Goal: Navigation & Orientation: Find specific page/section

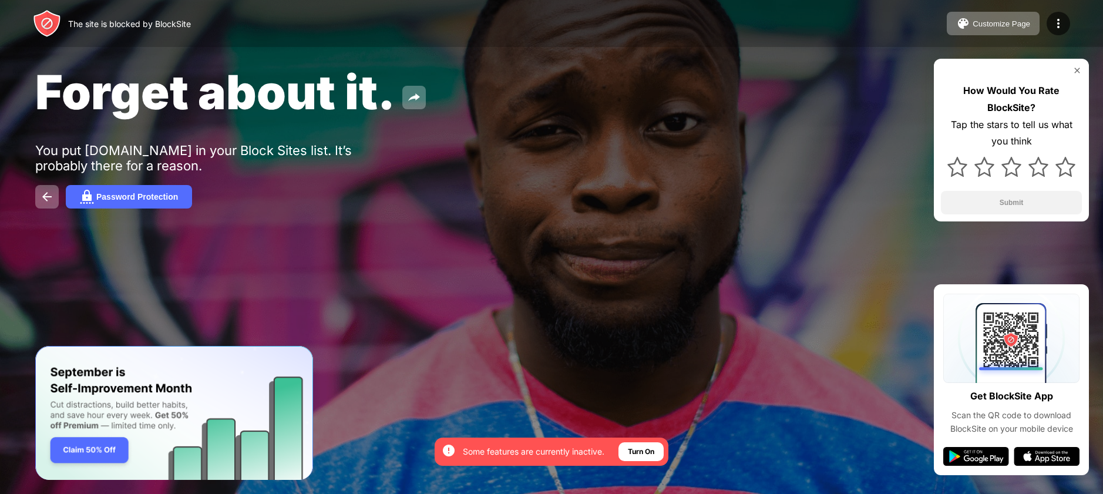
click at [934, 177] on div "How Would You Rate BlockSite? Tap the stars to tell us what you think Submit" at bounding box center [1011, 140] width 155 height 163
click at [929, 177] on div "Forget about it. You put [DOMAIN_NAME] in your Block Sites list. It’s probably …" at bounding box center [551, 136] width 1103 height 272
click at [931, 177] on div "Forget about it. You put [DOMAIN_NAME] in your Block Sites list. It’s probably …" at bounding box center [551, 136] width 1103 height 272
drag, startPoint x: 966, startPoint y: 164, endPoint x: 1000, endPoint y: 164, distance: 34.1
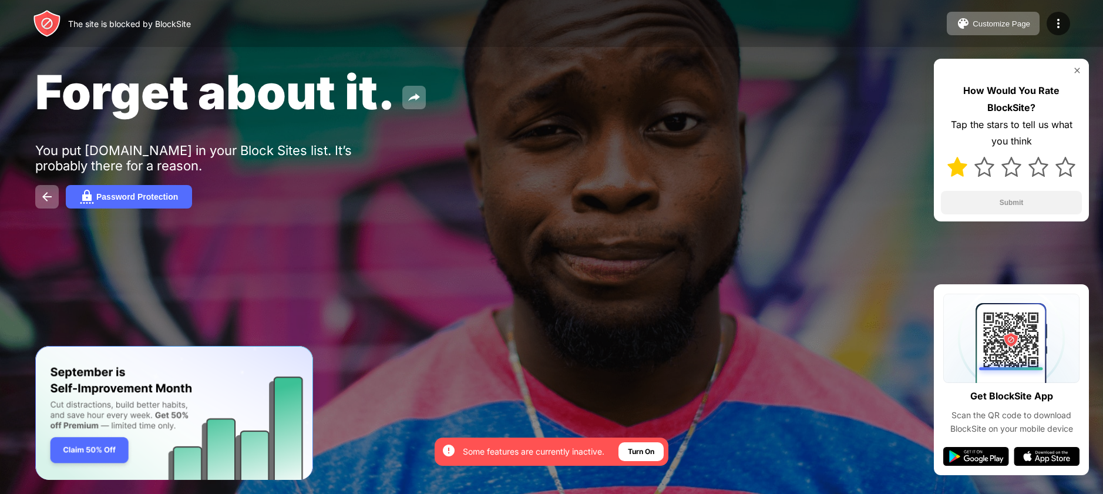
click at [985, 164] on div "How Would You Rate BlockSite? Tap the stars to tell us what you think Submit" at bounding box center [1011, 140] width 155 height 163
drag, startPoint x: 342, startPoint y: 117, endPoint x: 254, endPoint y: 119, distance: 87.5
click at [262, 117] on span "Forget about it." at bounding box center [215, 91] width 360 height 57
click at [48, 195] on img at bounding box center [47, 197] width 14 height 14
click at [47, 194] on img at bounding box center [47, 197] width 14 height 14
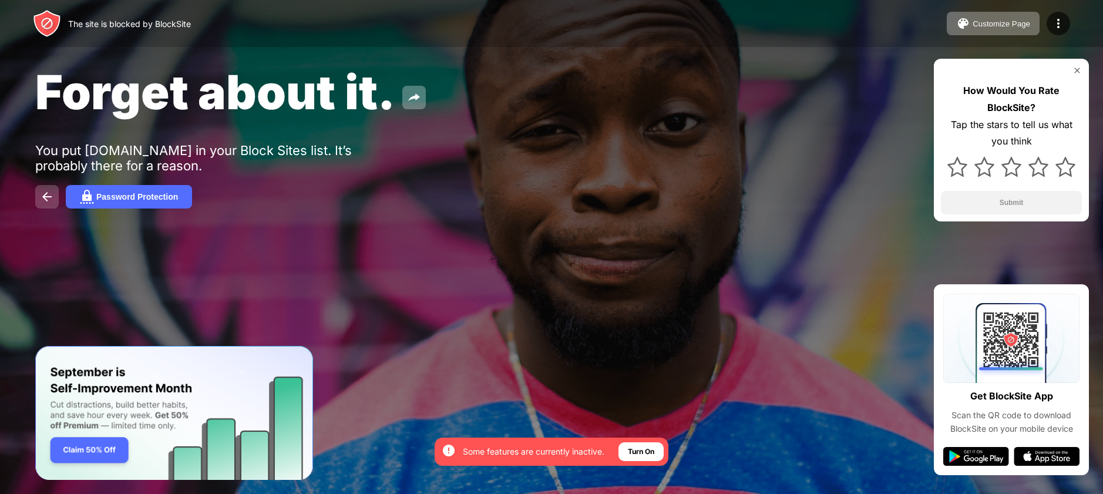
click at [47, 194] on img at bounding box center [47, 197] width 14 height 14
